Goal: Task Accomplishment & Management: Complete application form

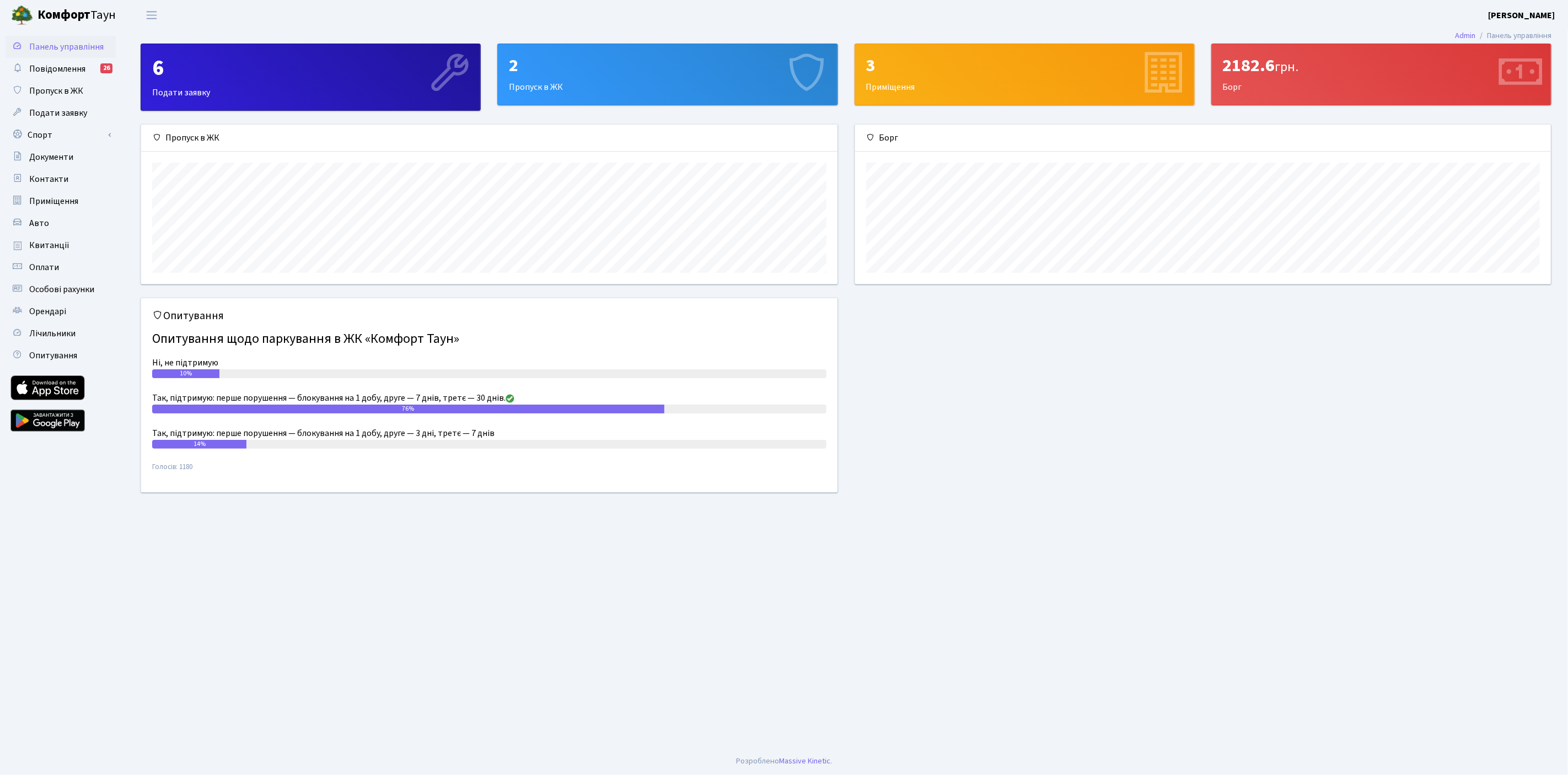
scroll to position [158, 696]
click at [60, 112] on span "Подати заявку" at bounding box center [58, 113] width 58 height 12
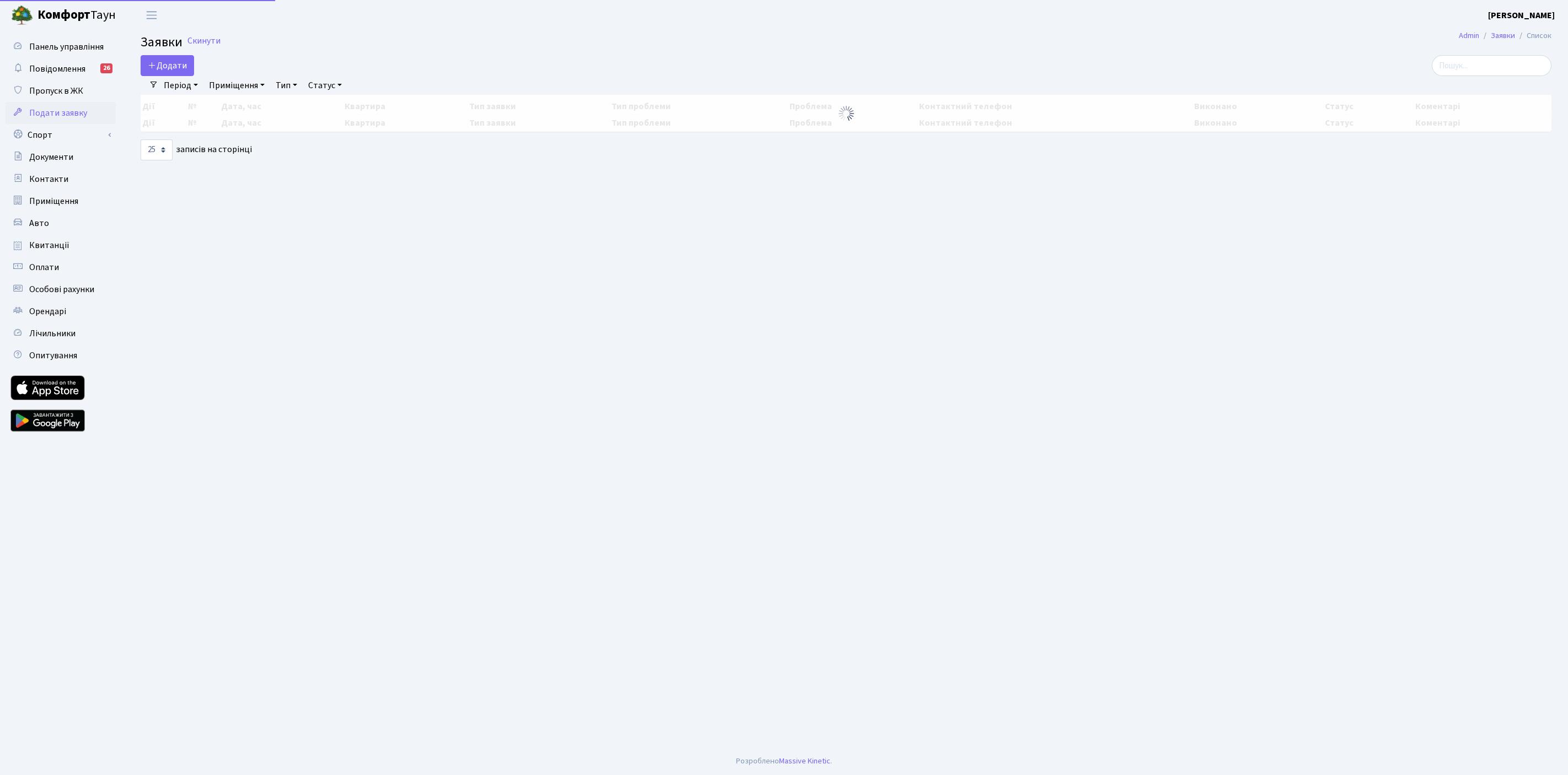
select select "25"
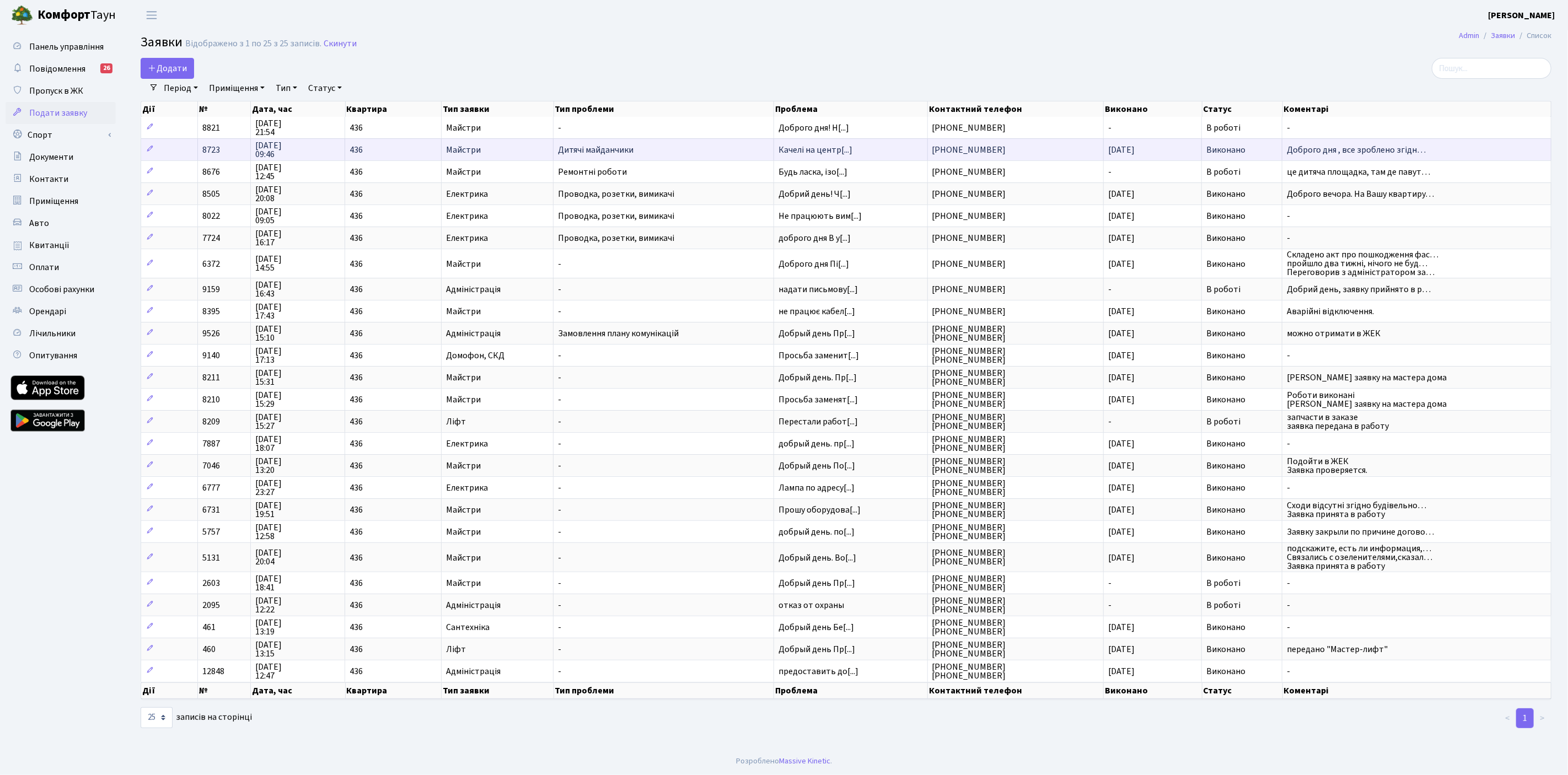
click at [608, 147] on span "Дитячі майданчики" at bounding box center [663, 150] width 211 height 9
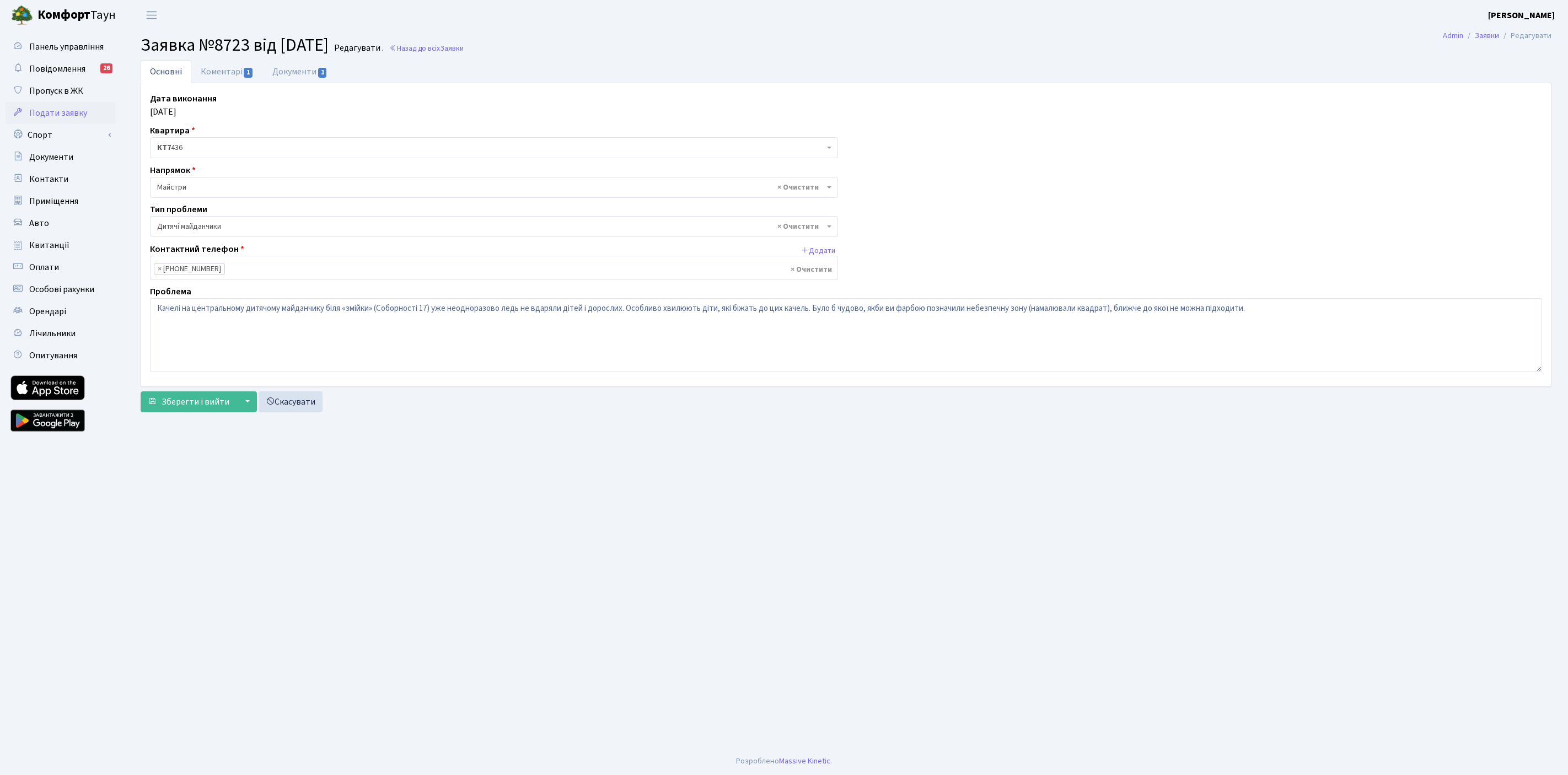
select select "56"
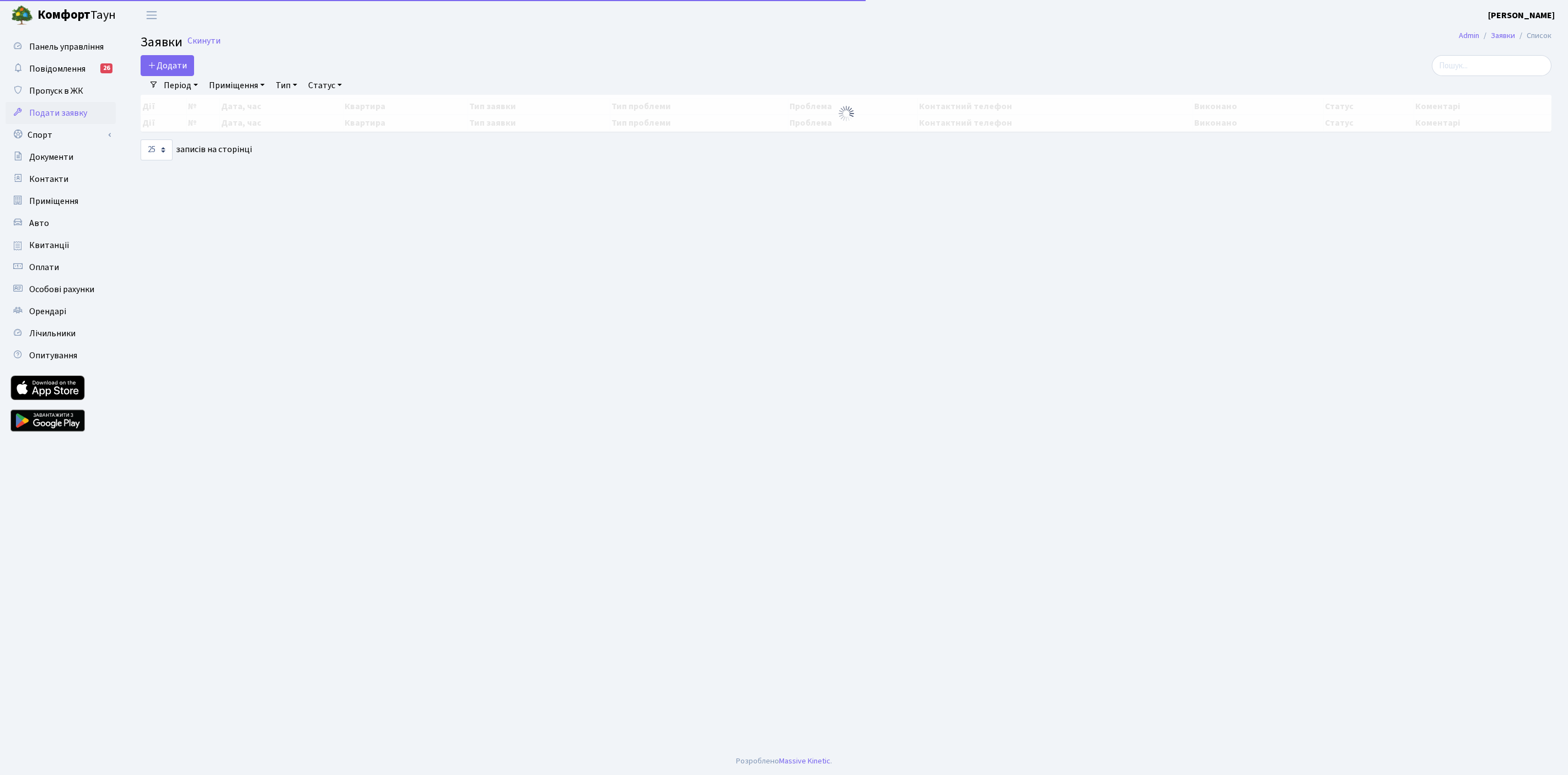
select select "25"
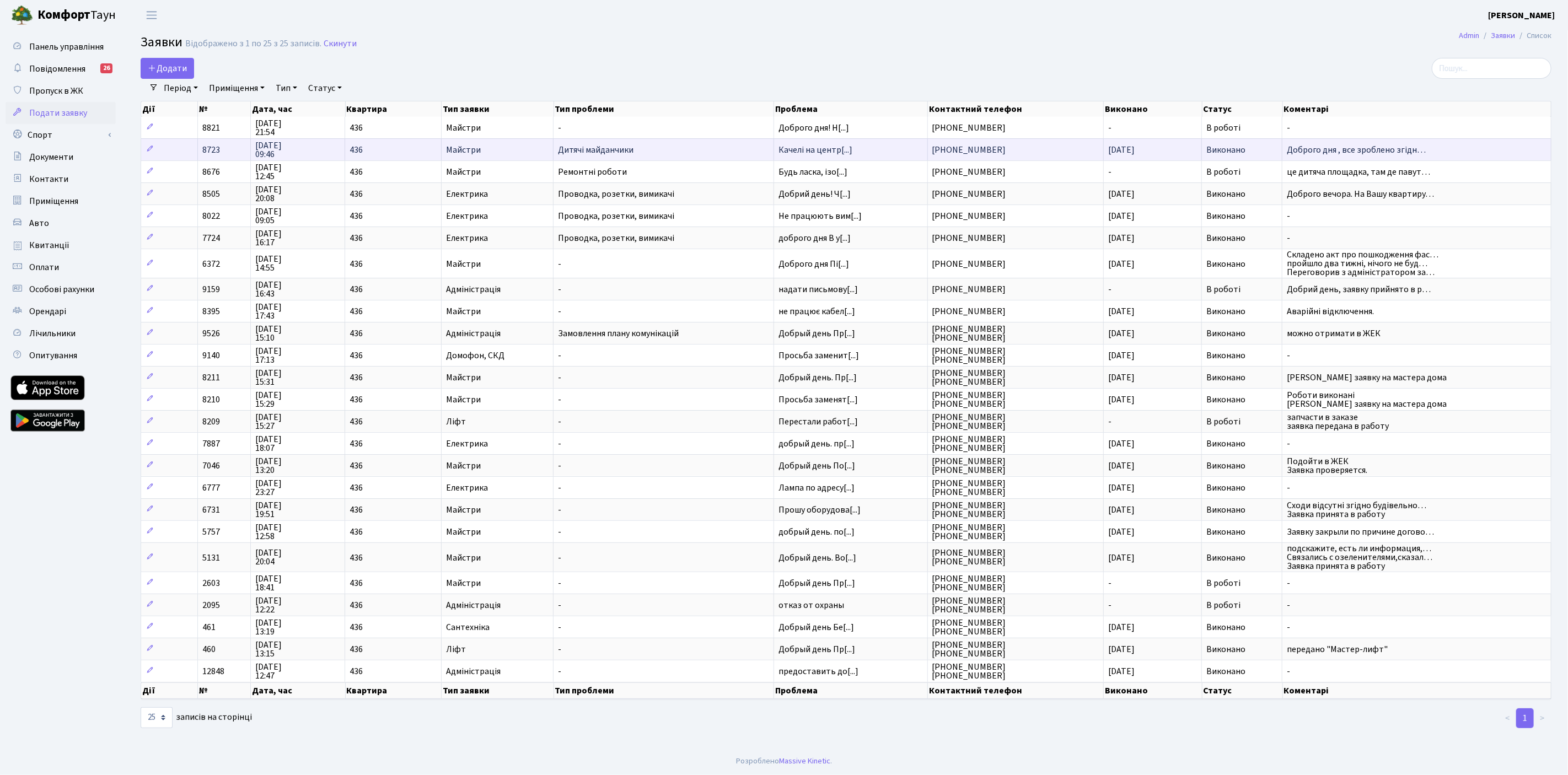
click at [1335, 148] on span "Доброго дня , все зроблено згідн…" at bounding box center [1417, 150] width 259 height 9
click at [627, 146] on span "Дитячі майданчики" at bounding box center [663, 150] width 211 height 9
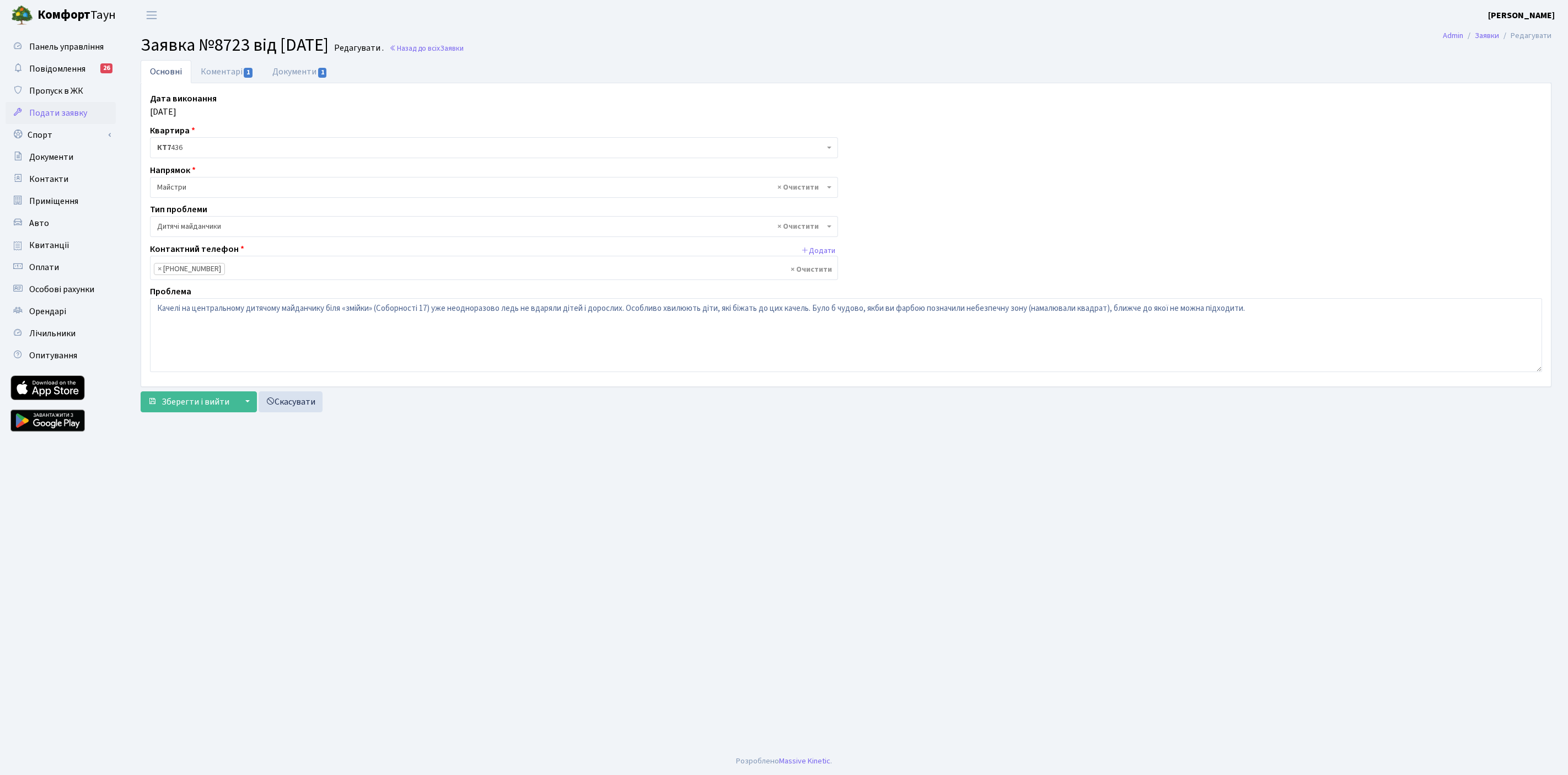
select select "56"
click at [220, 70] on link "Коментарі 1" at bounding box center [227, 71] width 71 height 23
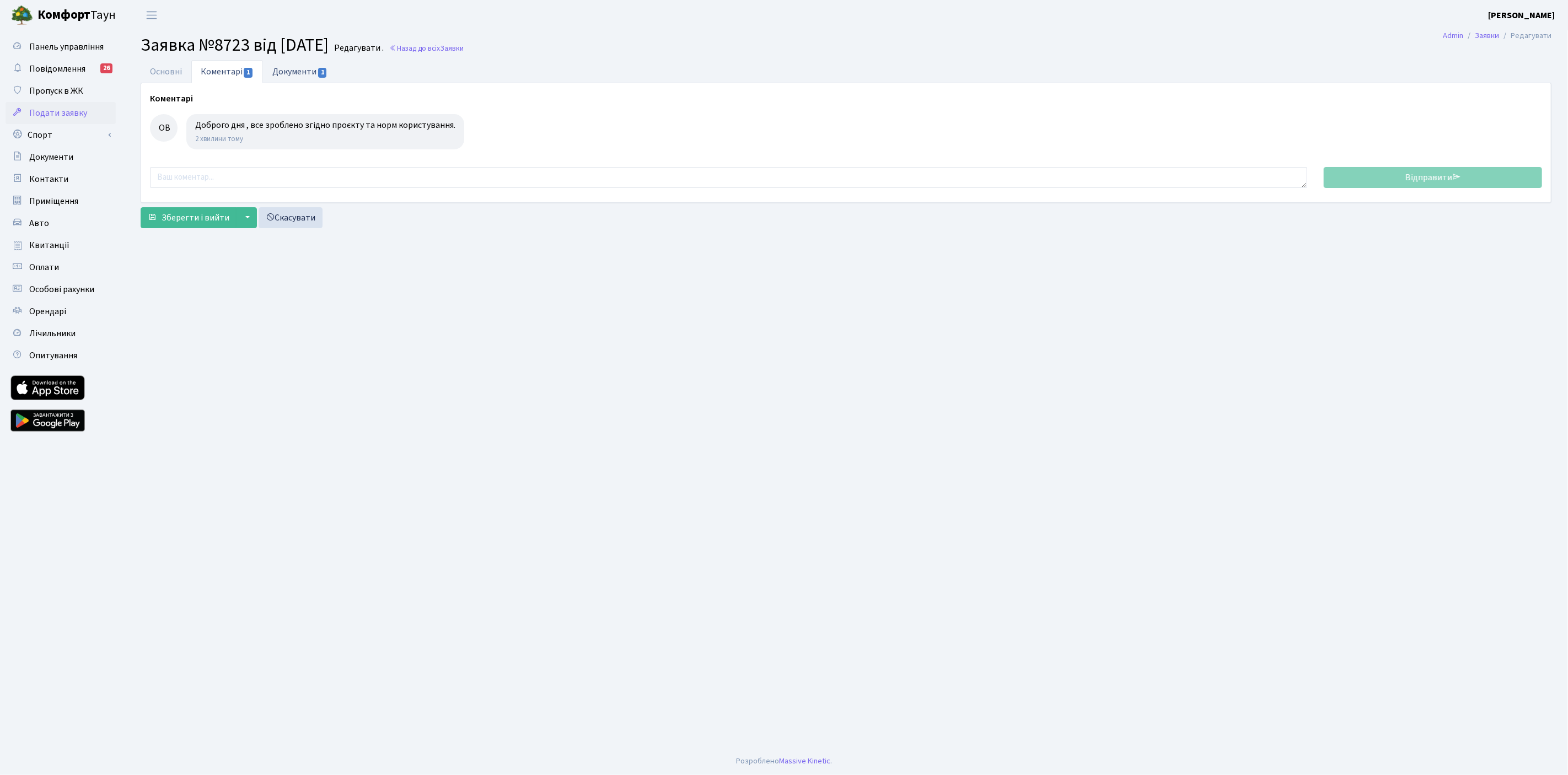
click at [302, 70] on link "Документи 1" at bounding box center [299, 71] width 74 height 23
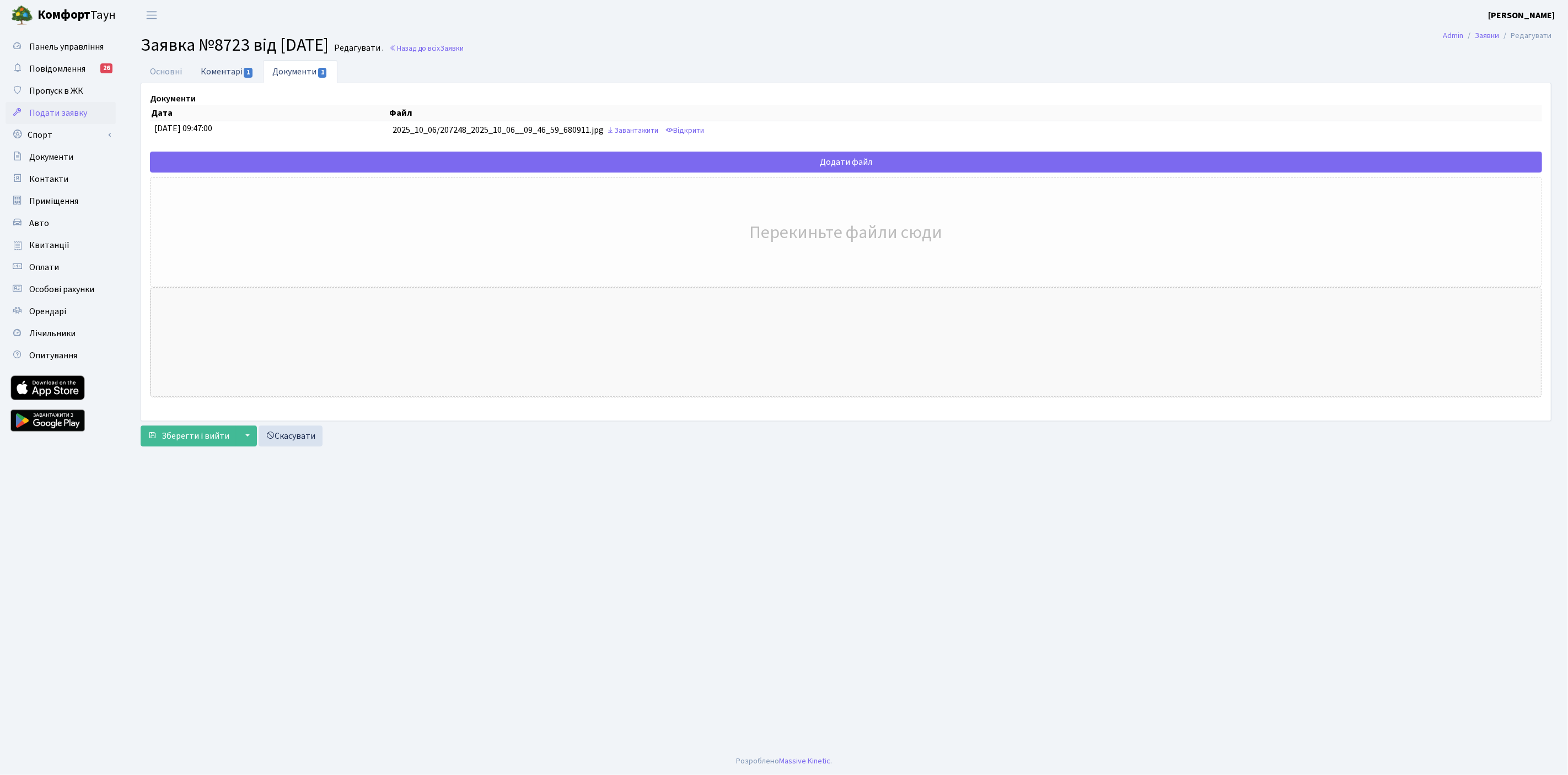
click at [235, 72] on link "Коментарі 1" at bounding box center [227, 71] width 71 height 23
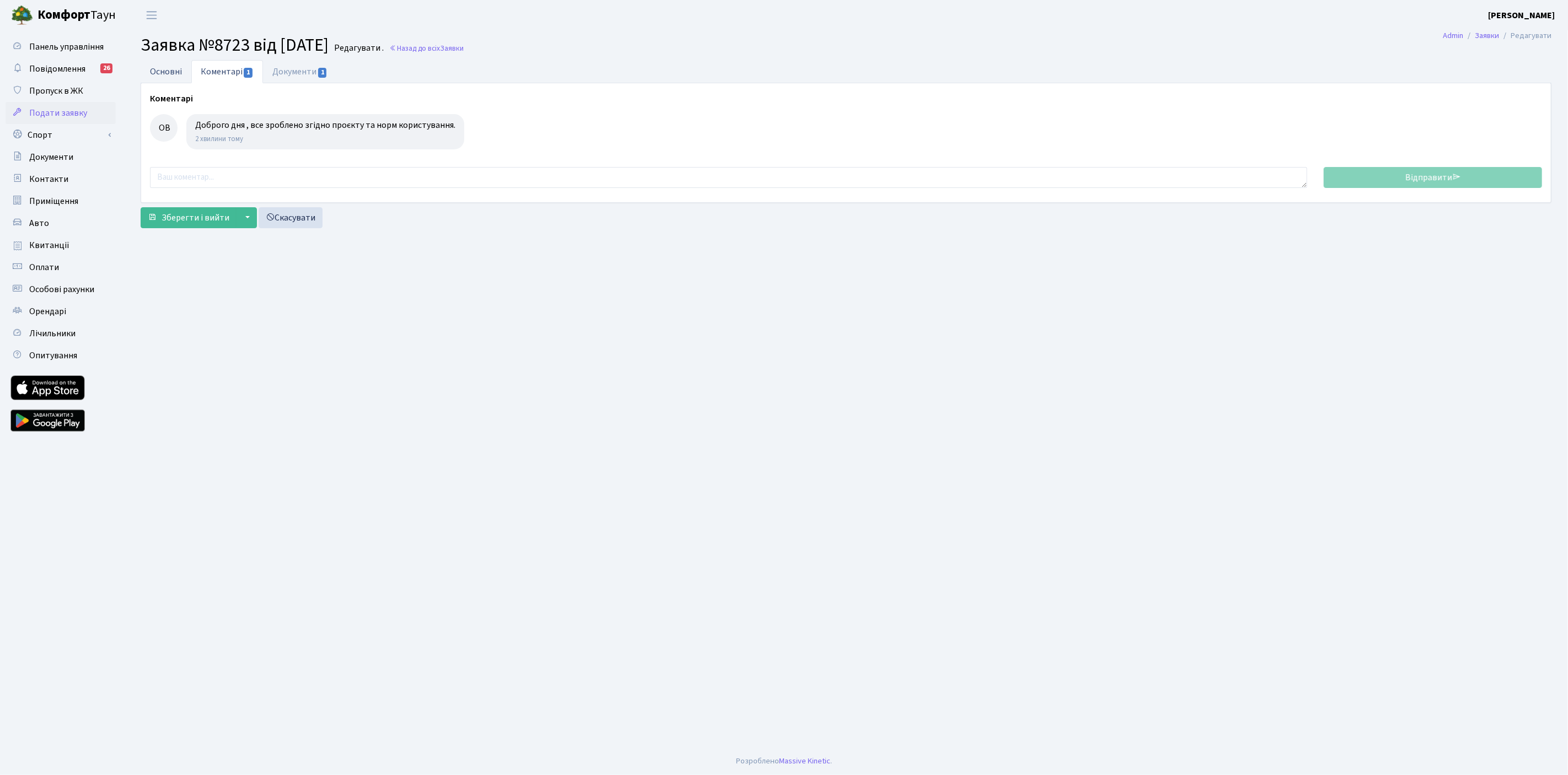
click at [163, 76] on link "Основні" at bounding box center [166, 71] width 50 height 23
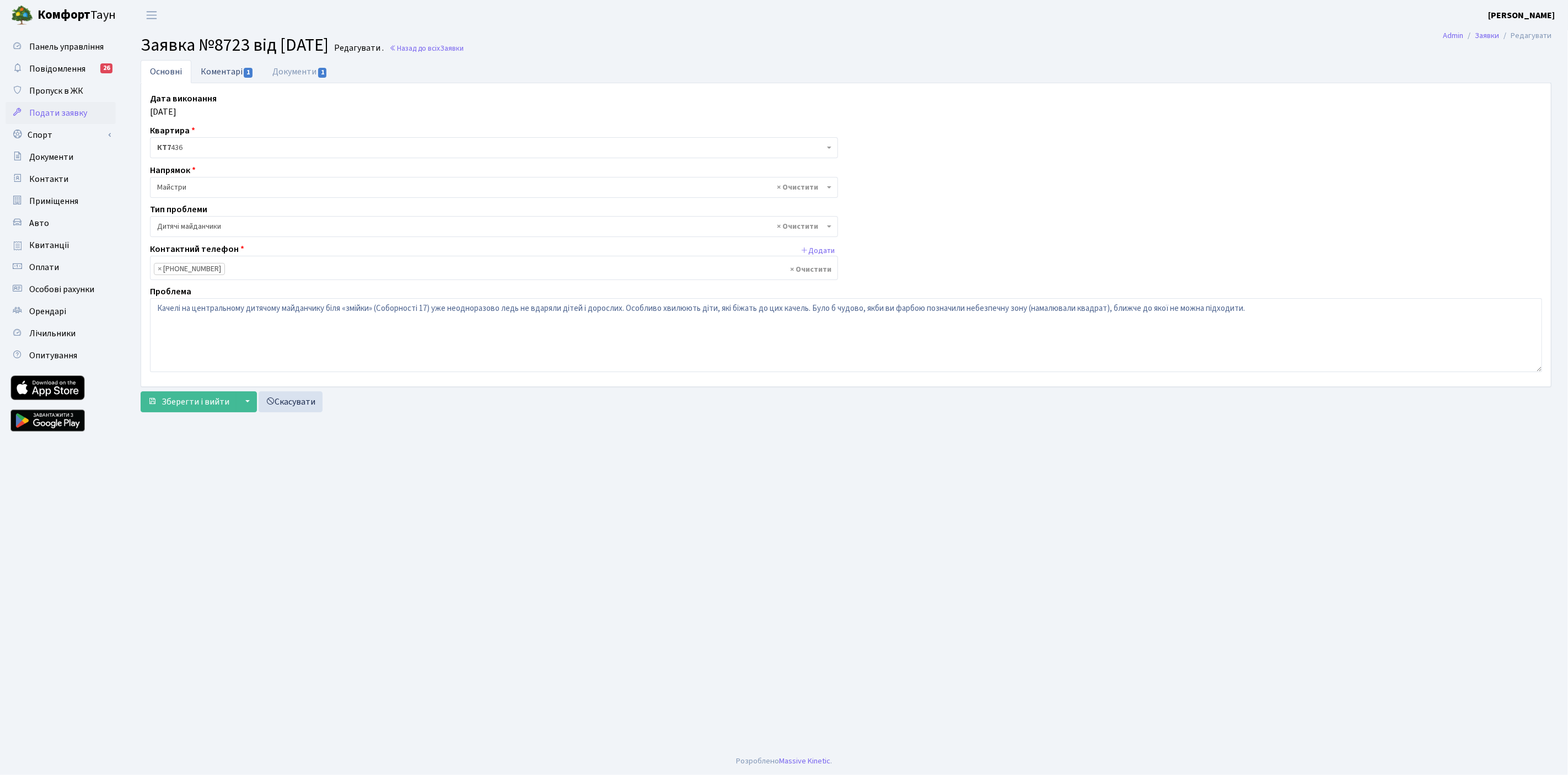
click at [234, 71] on link "Коментарі 1" at bounding box center [227, 71] width 71 height 23
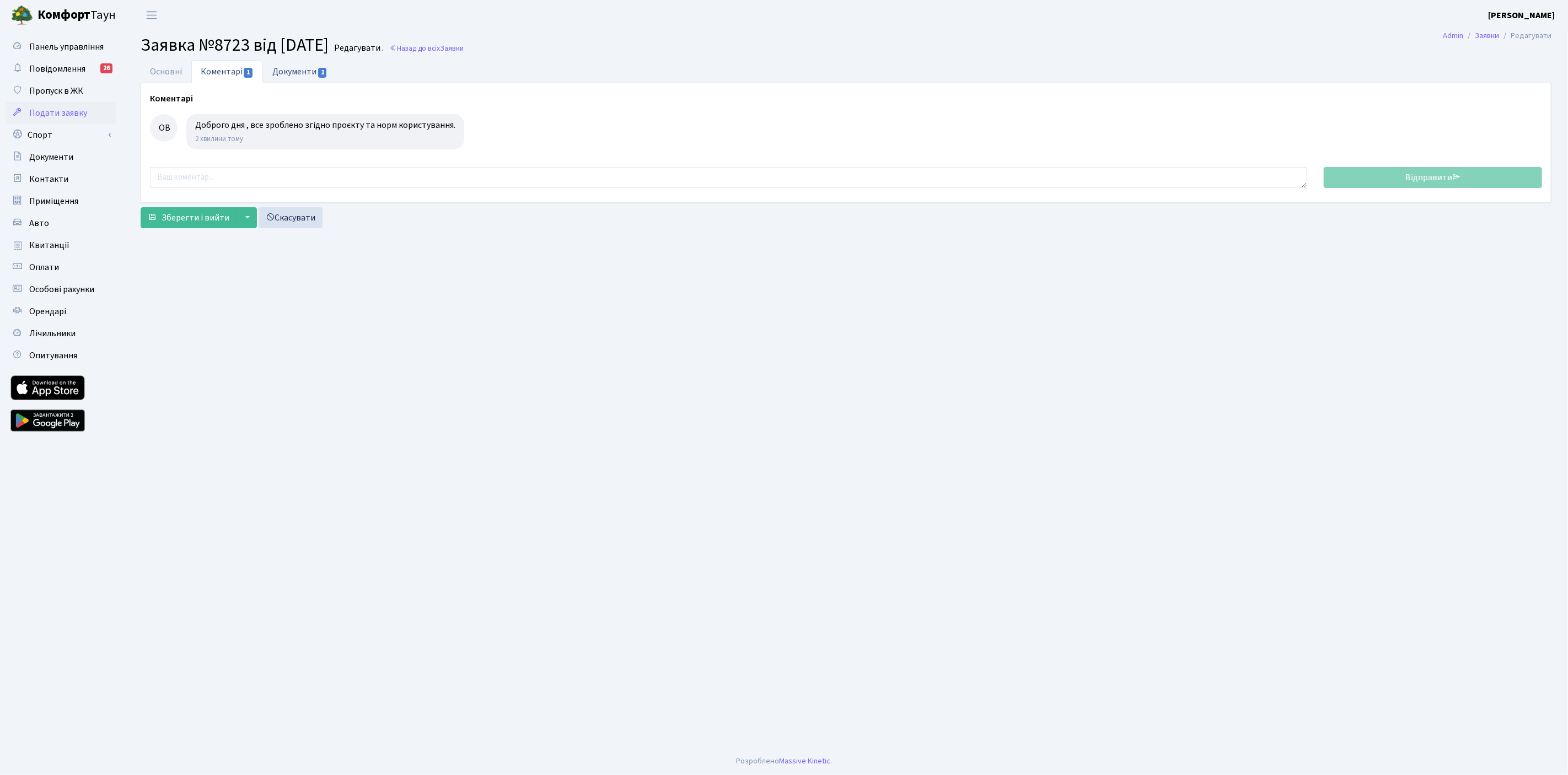
click at [290, 70] on link "Документи 1" at bounding box center [299, 71] width 74 height 23
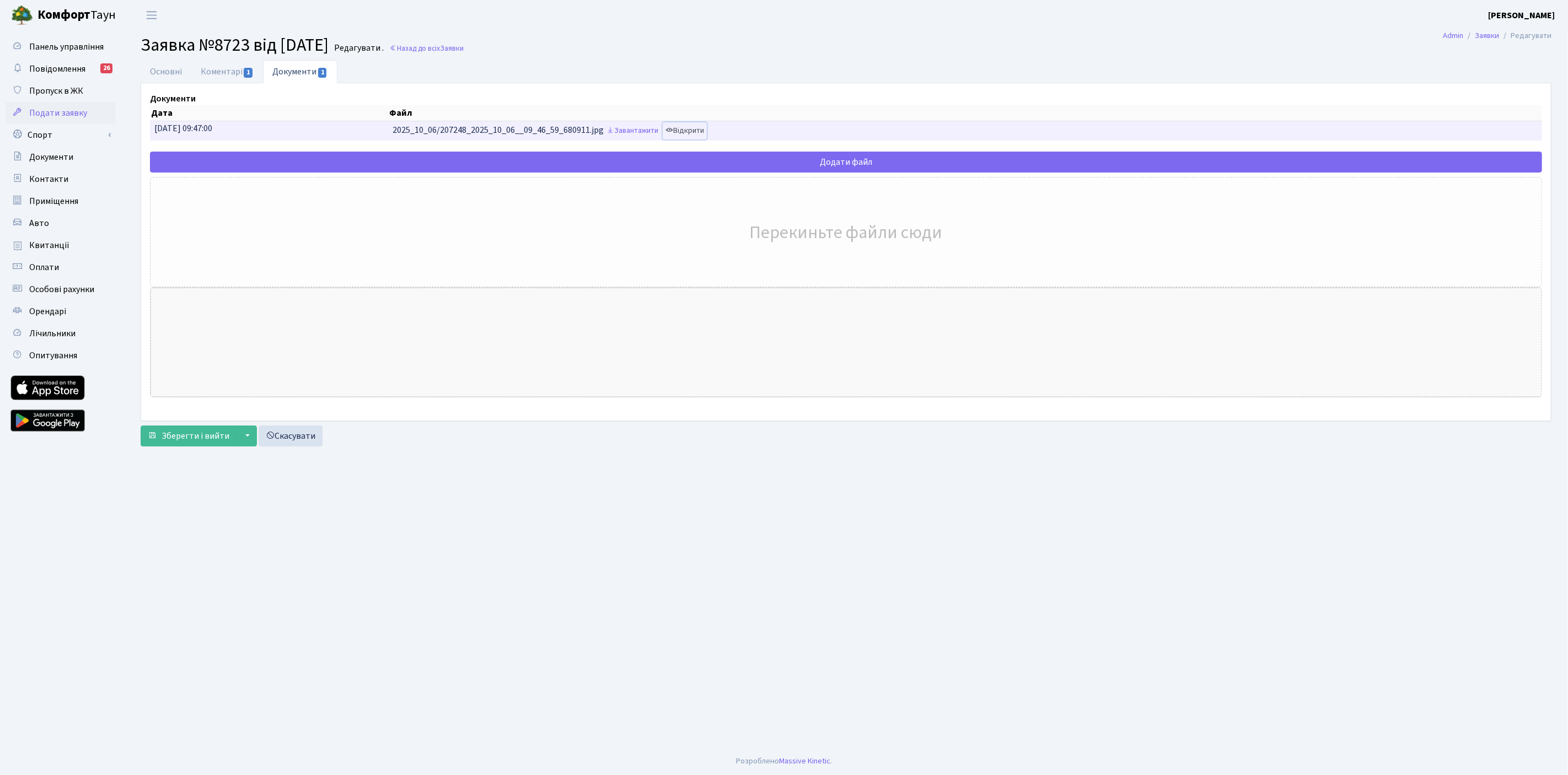
click at [707, 129] on link "Відкрити" at bounding box center [684, 131] width 44 height 17
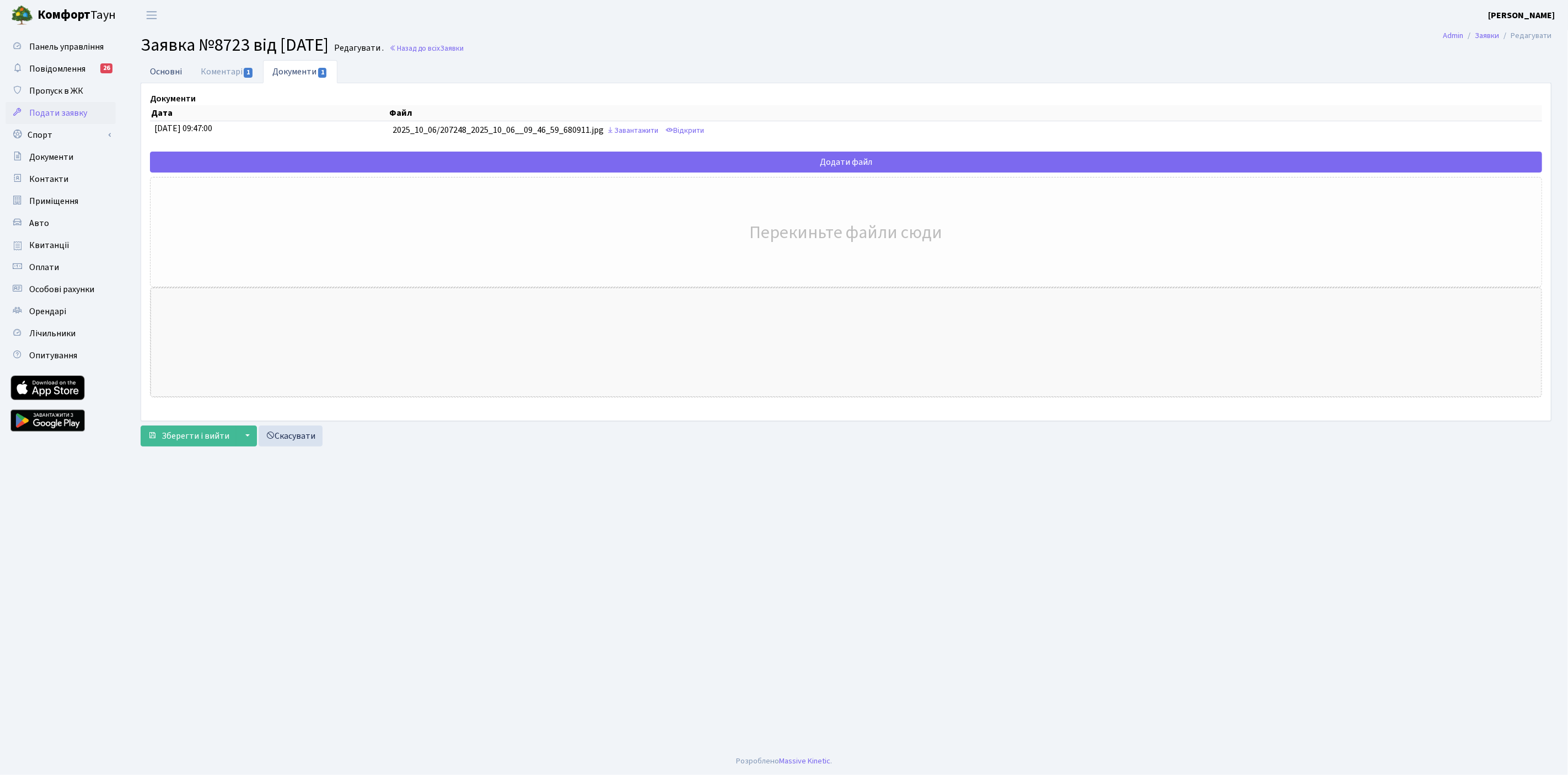
click at [165, 66] on link "Основні" at bounding box center [166, 71] width 50 height 23
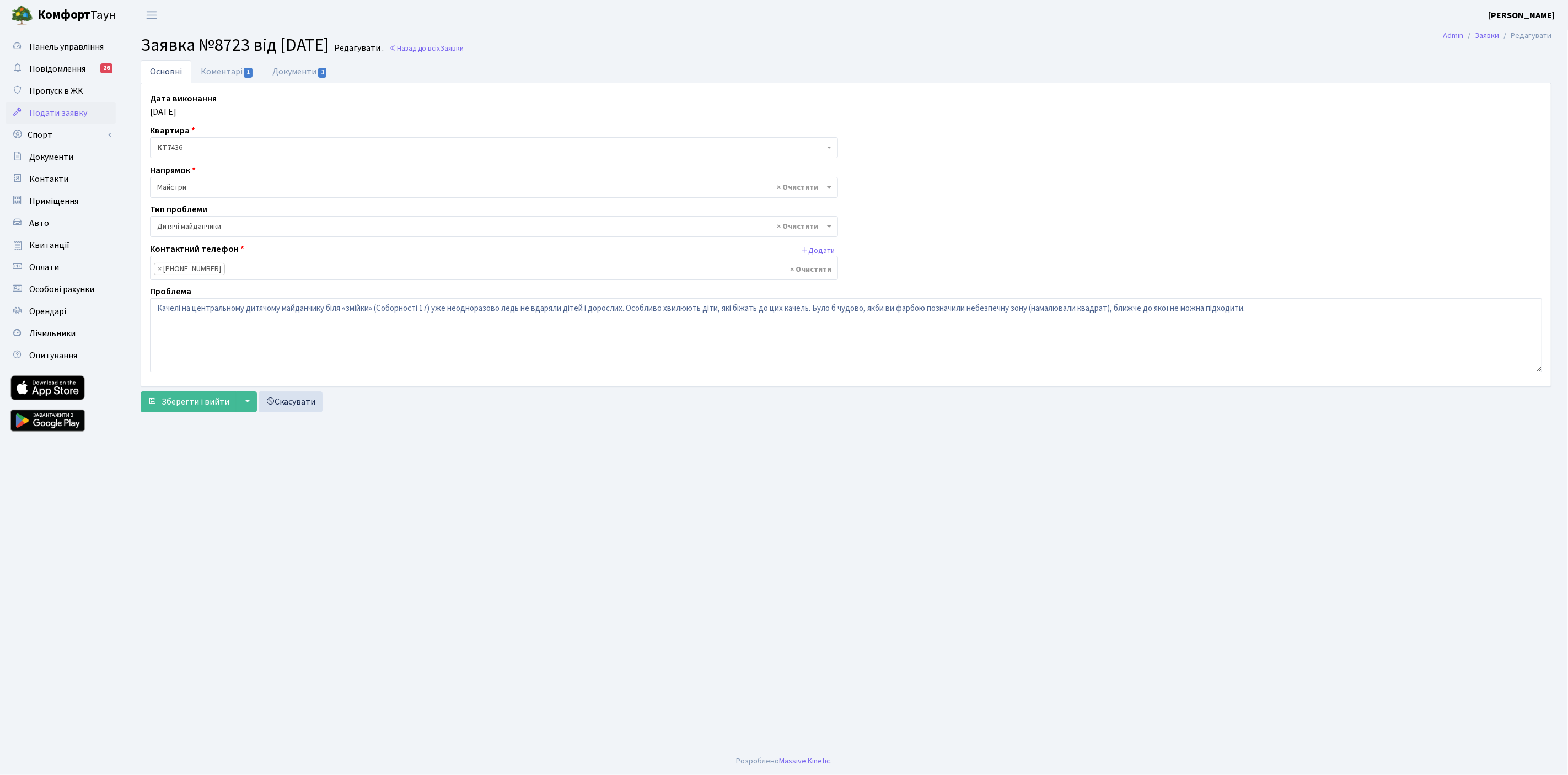
click at [893, 437] on main "Admin Заявки Редагувати Заявка №8723 від [DATE] Редагувати . Назад до всіх Заяв…" at bounding box center [846, 389] width 1444 height 717
